Goal: Task Accomplishment & Management: Manage account settings

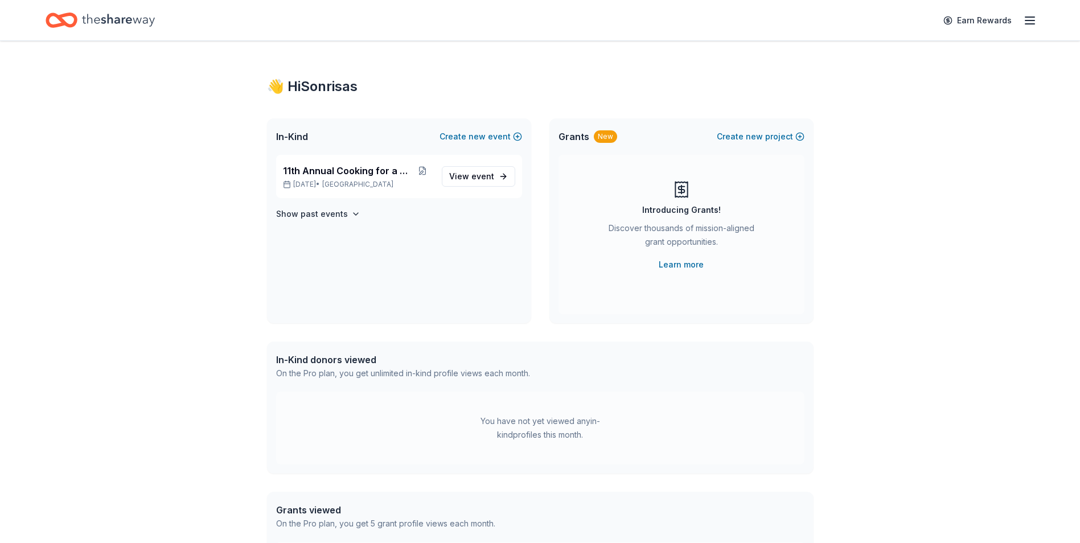
click at [1041, 15] on div "Earn Rewards" at bounding box center [540, 20] width 1080 height 40
click at [1036, 19] on icon "button" at bounding box center [1030, 21] width 14 height 14
click at [895, 146] on span "Billing Pro" at bounding box center [902, 143] width 52 height 14
click at [1032, 26] on icon "button" at bounding box center [1030, 21] width 14 height 14
click at [879, 143] on span "Billing Pro" at bounding box center [902, 143] width 52 height 14
